Goal: Navigation & Orientation: Go to known website

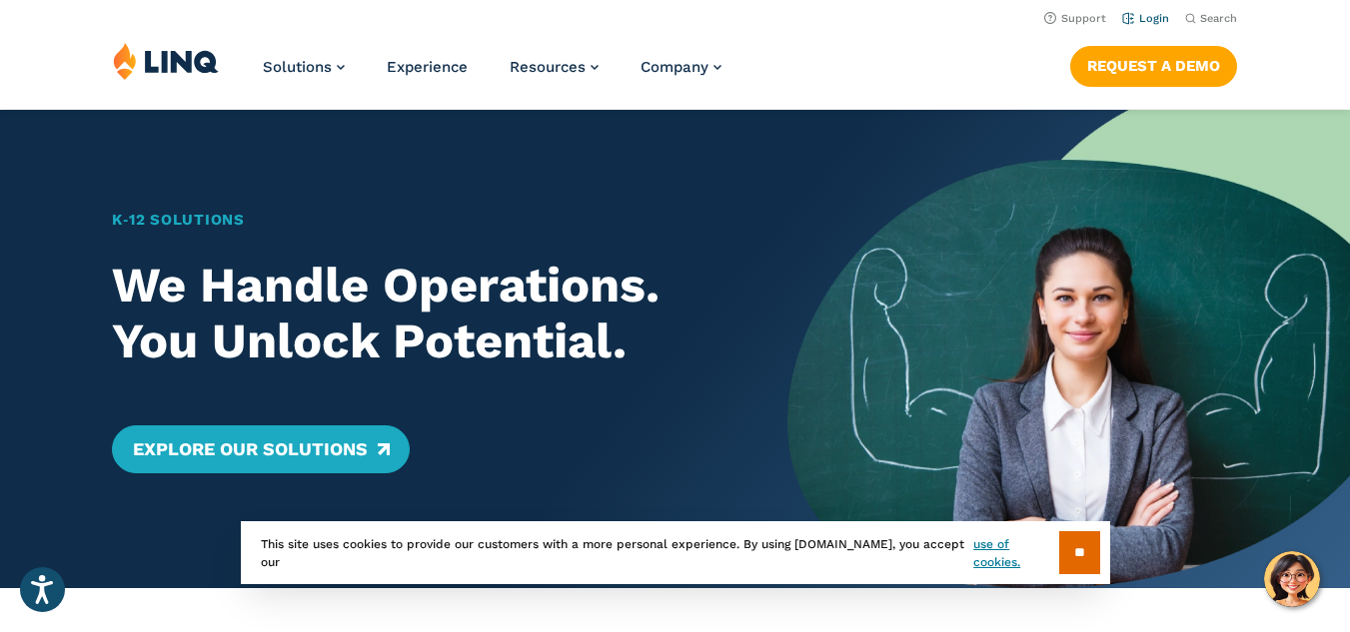
click at [1152, 15] on link "Login" at bounding box center [1145, 18] width 47 height 13
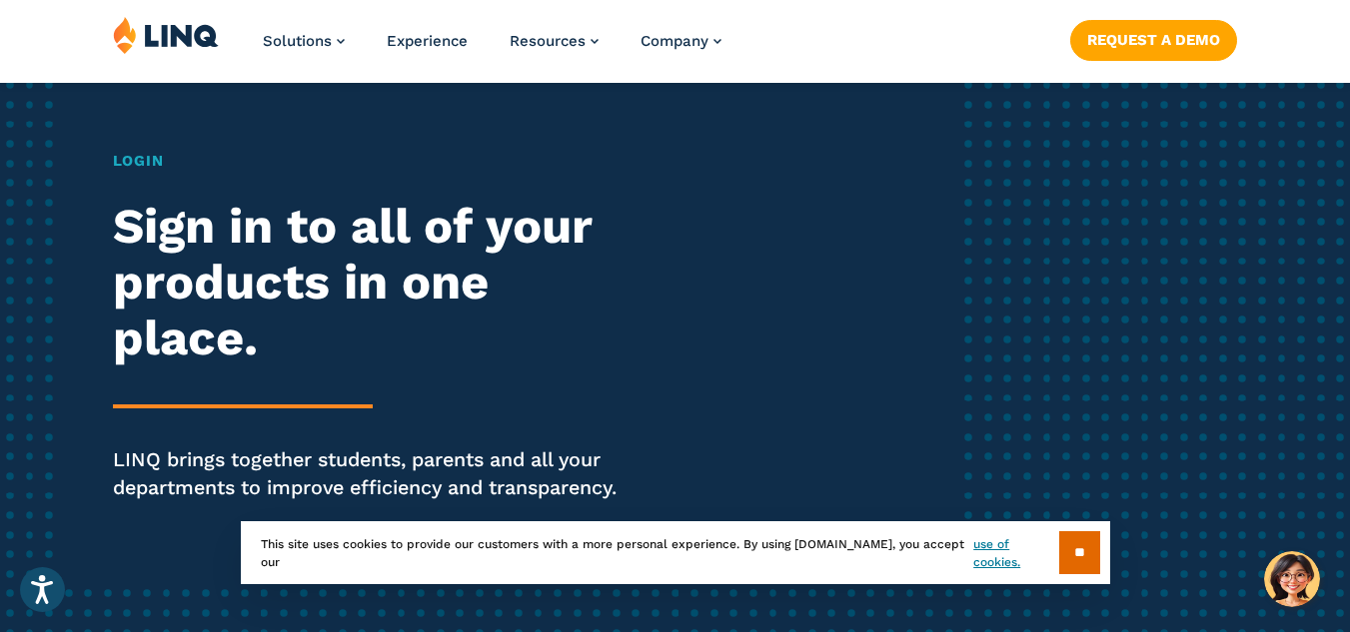
scroll to position [400, 0]
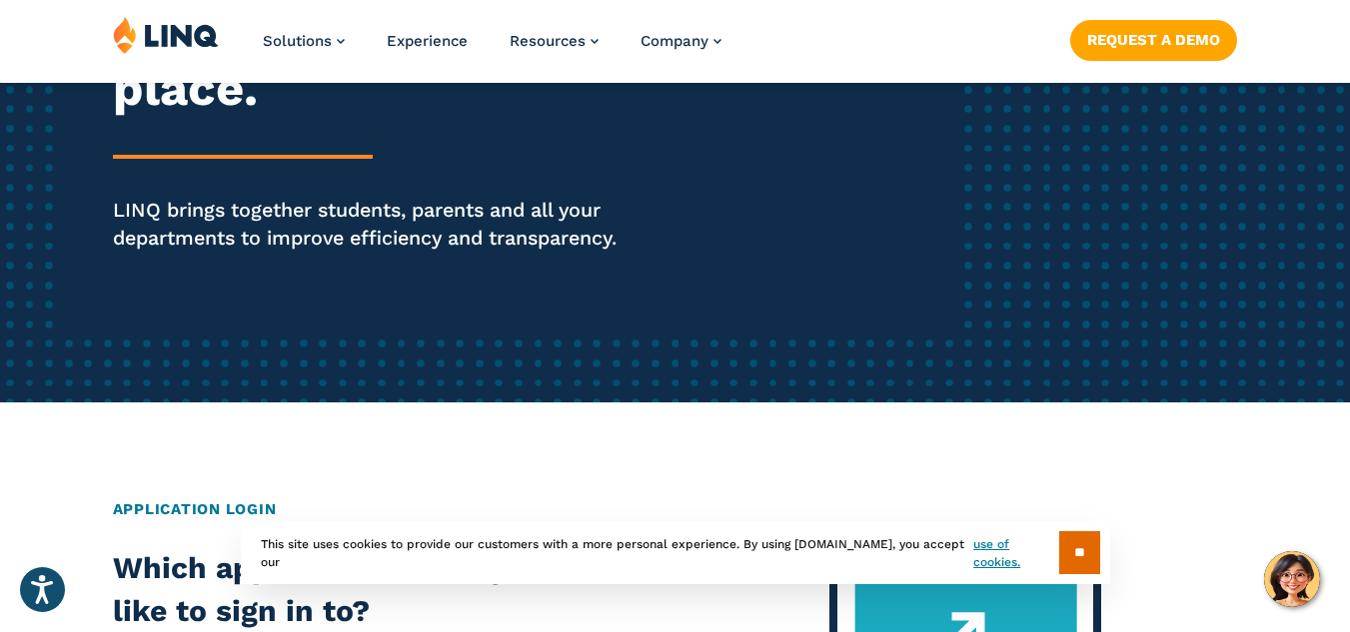
click at [1080, 539] on input "**" at bounding box center [1079, 553] width 41 height 43
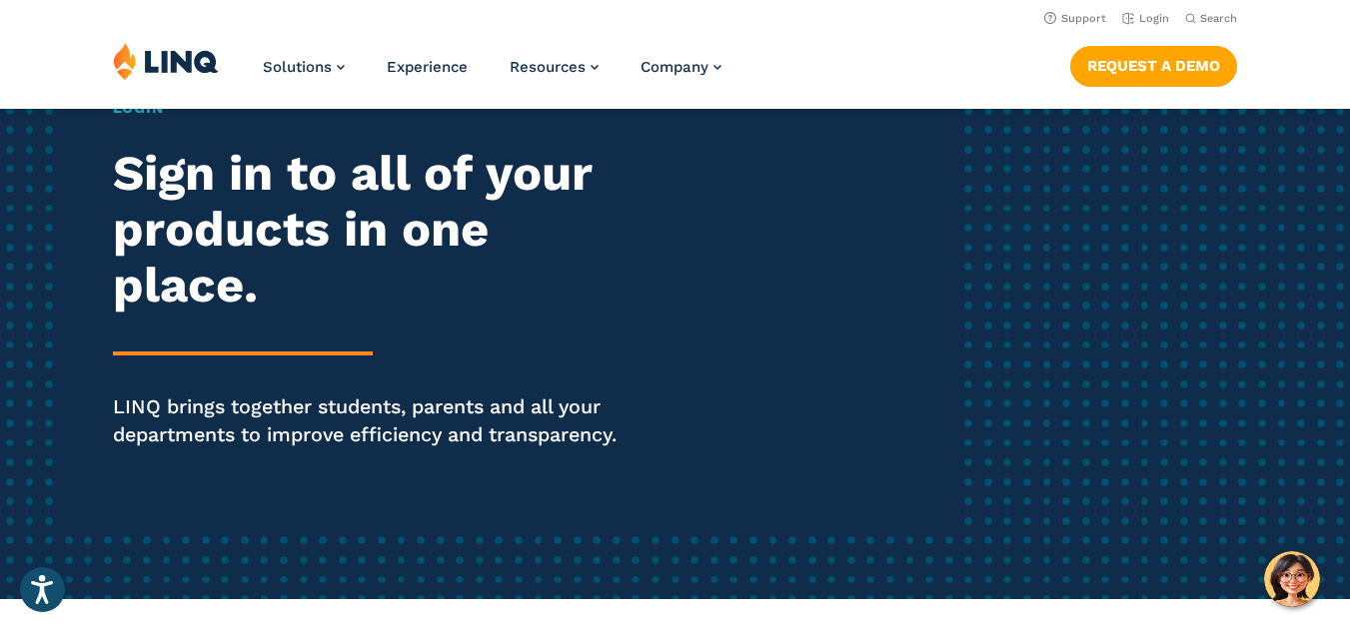
scroll to position [0, 0]
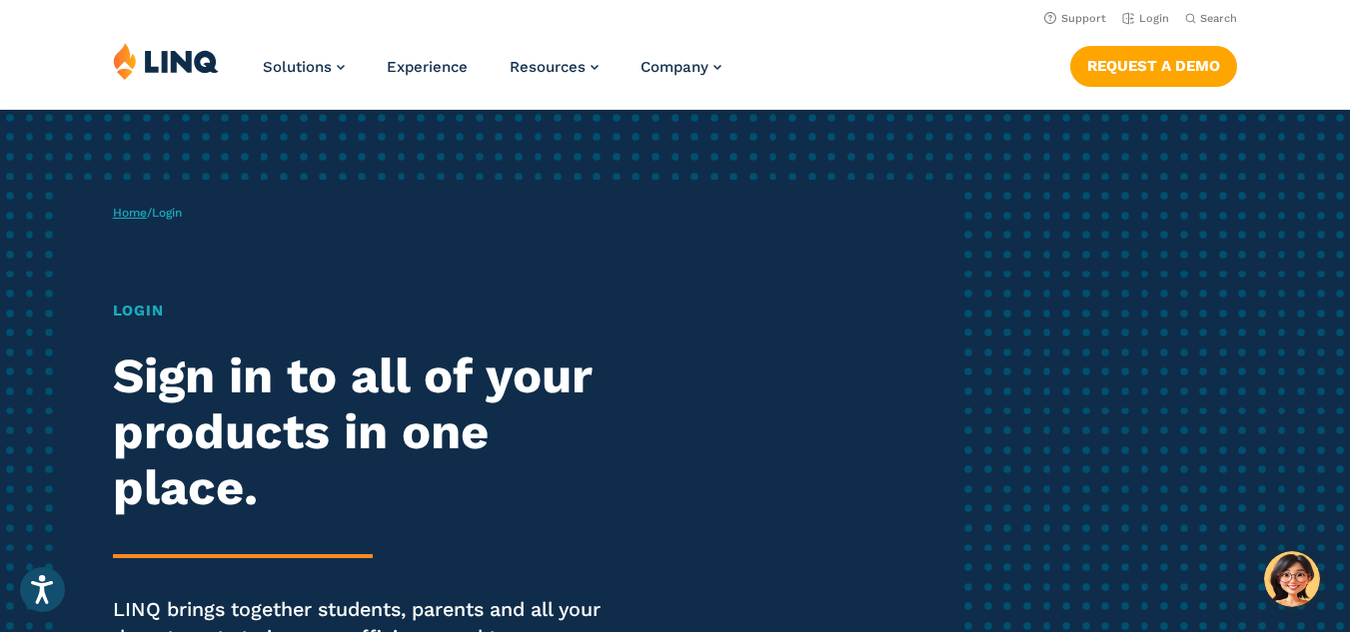
click at [137, 214] on link "Home" at bounding box center [130, 213] width 34 height 14
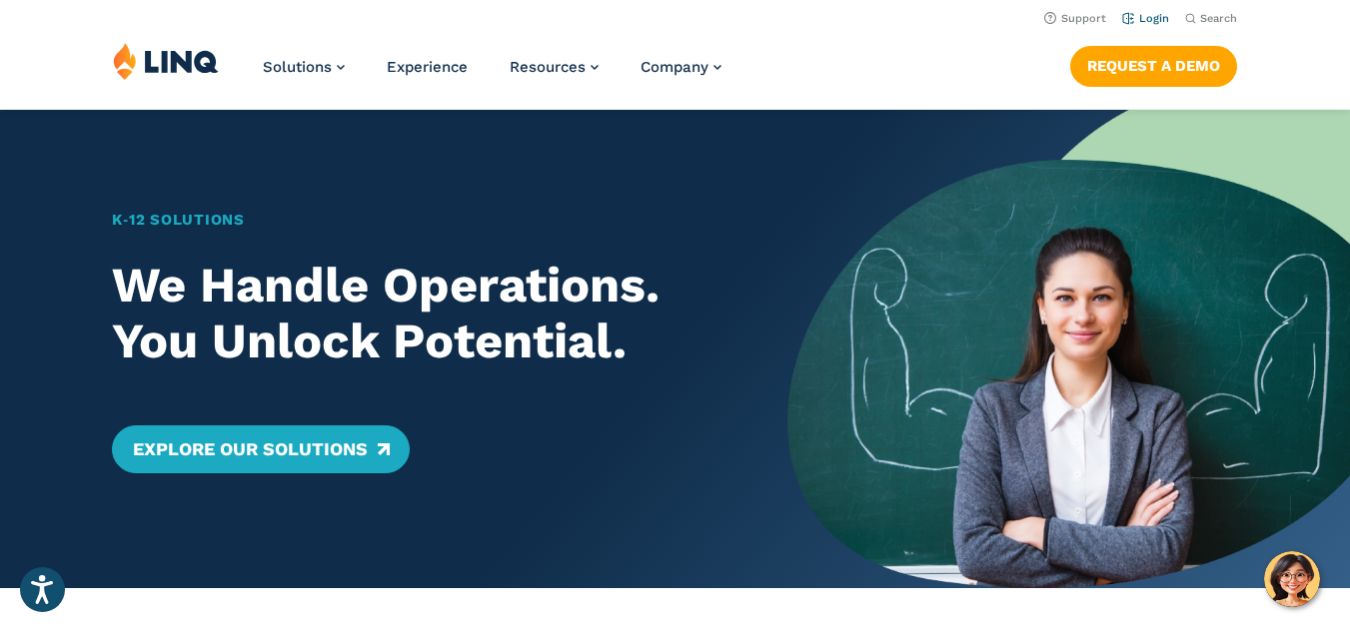
click at [1164, 15] on link "Login" at bounding box center [1145, 18] width 47 height 13
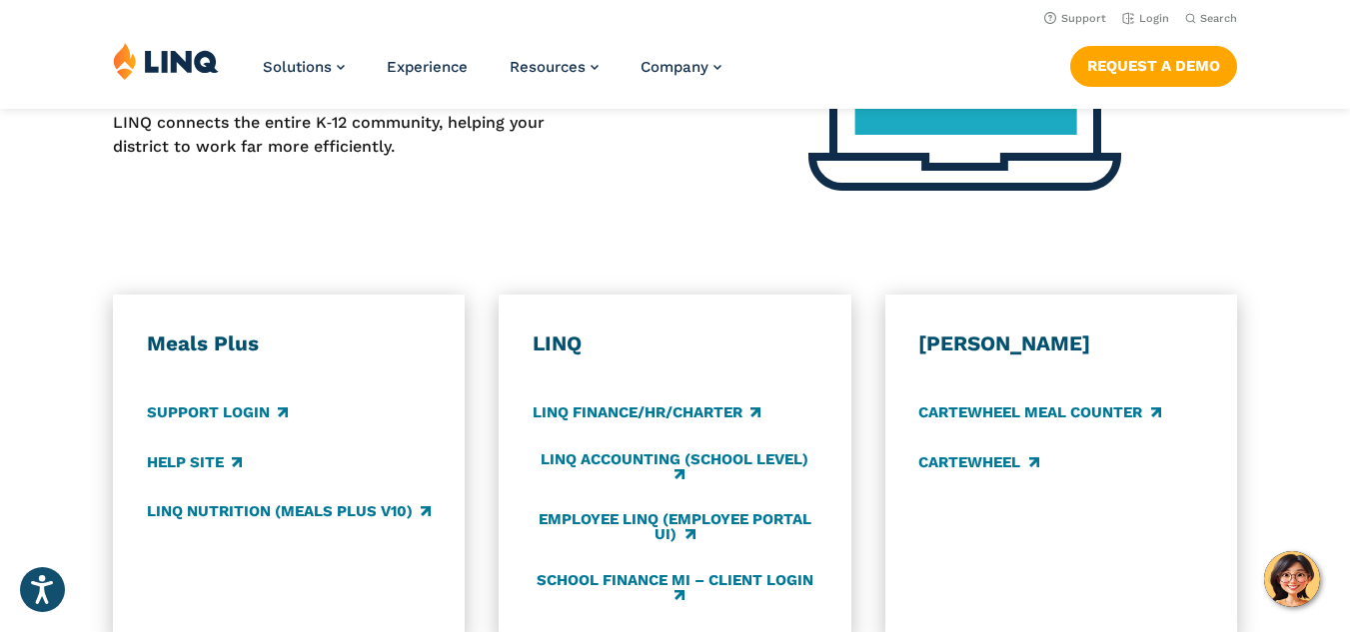
scroll to position [899, 0]
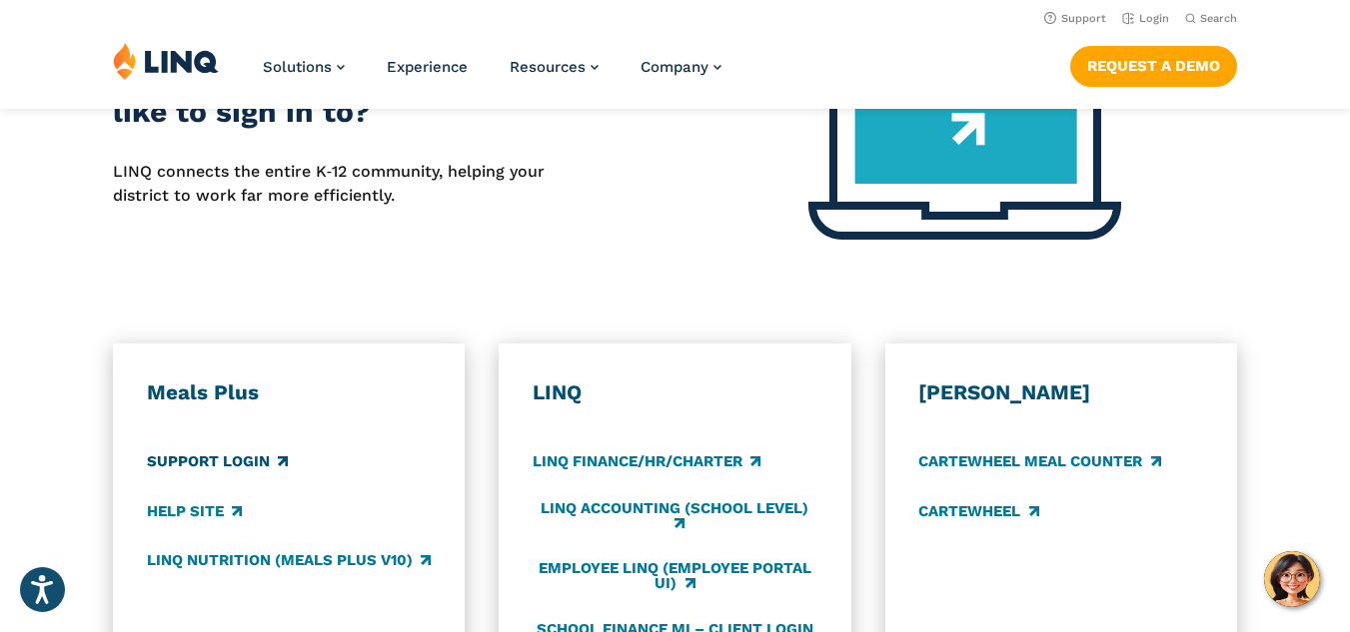
click at [236, 474] on link "Support Login" at bounding box center [217, 463] width 141 height 22
